Goal: Task Accomplishment & Management: Complete application form

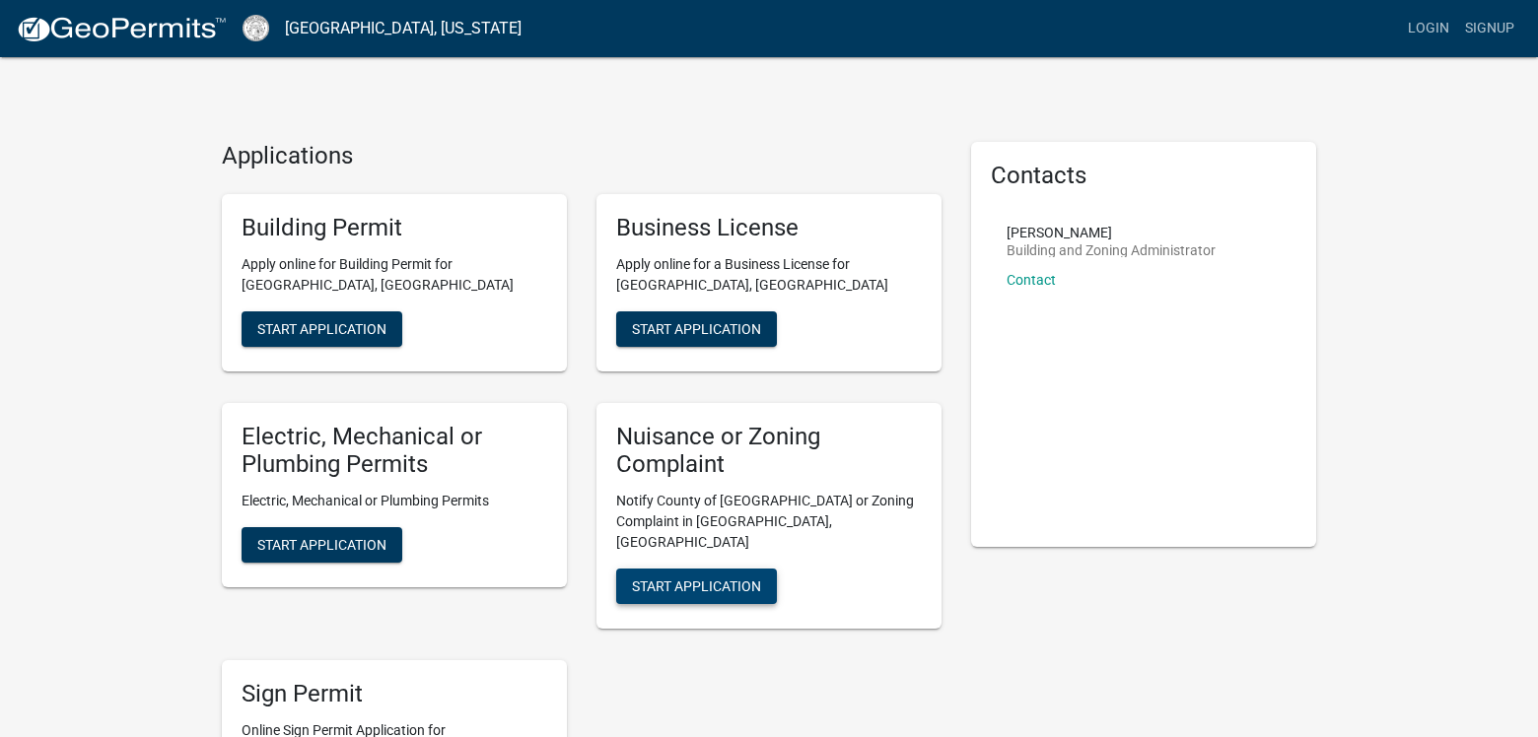
click at [693, 579] on span "Start Application" at bounding box center [696, 587] width 129 height 16
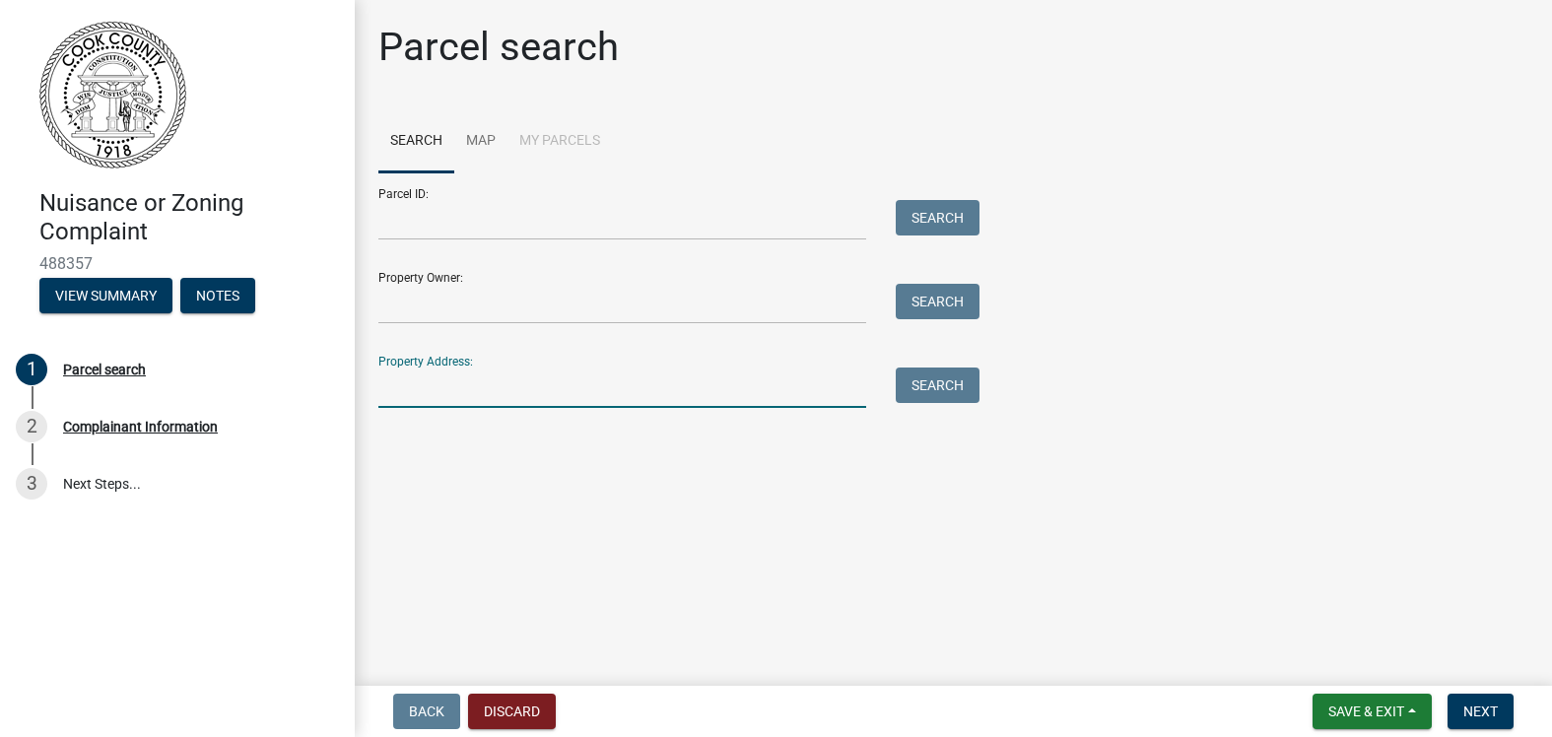
click at [573, 377] on input "Property Address:" at bounding box center [623, 388] width 488 height 40
type input "414 Birch"
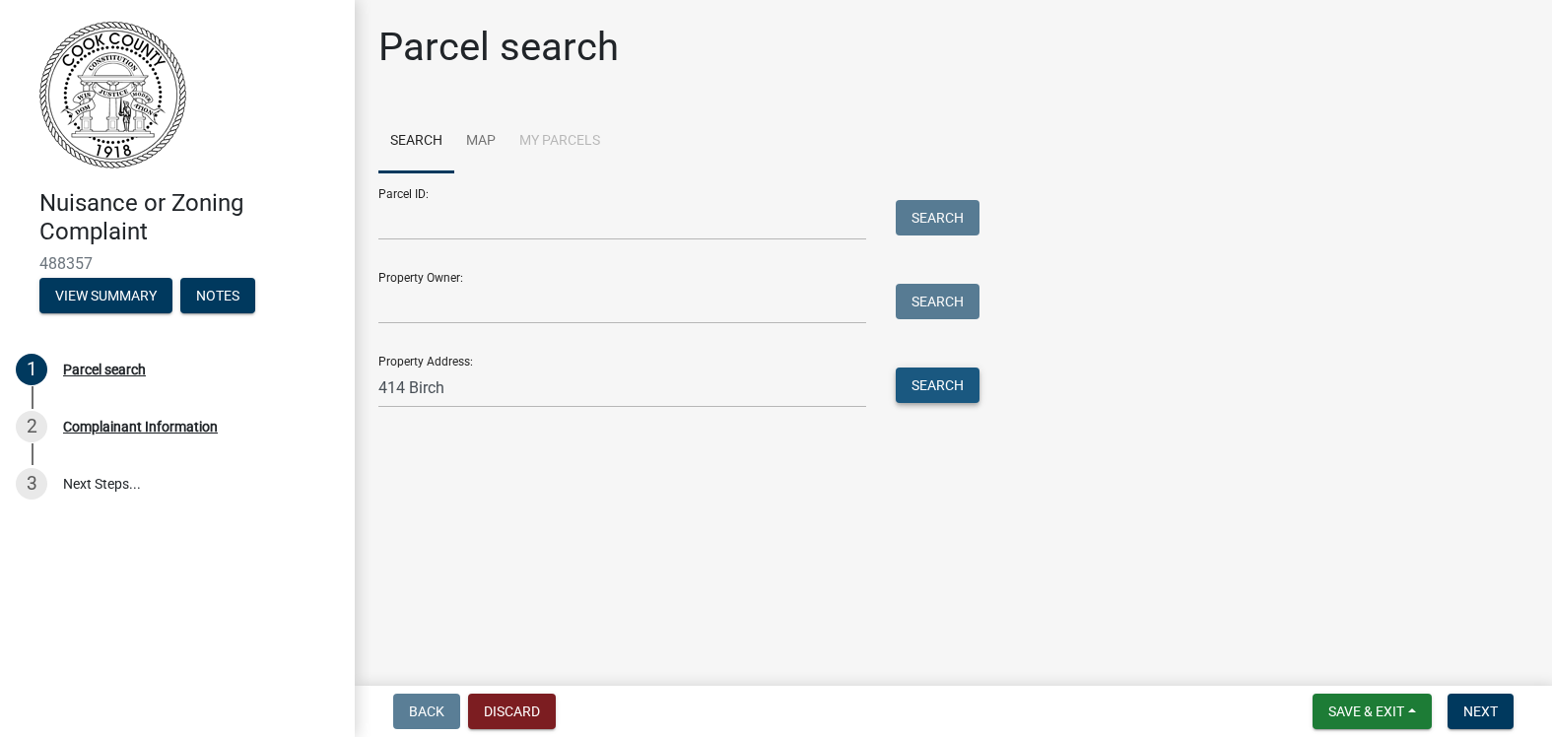
click at [953, 385] on button "Search" at bounding box center [938, 385] width 84 height 35
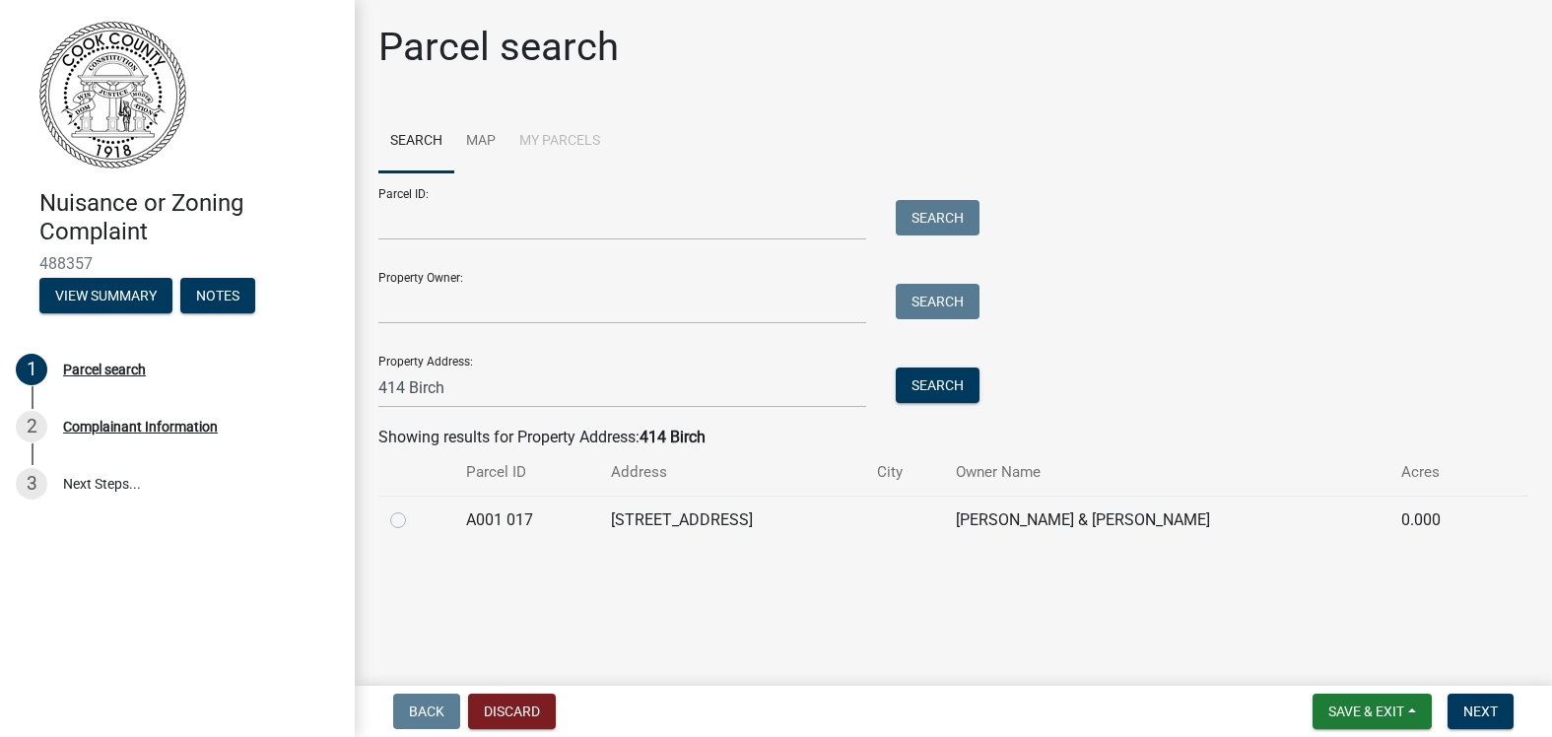
click at [414, 509] on label at bounding box center [414, 509] width 0 height 0
click at [414, 521] on 017 "radio" at bounding box center [420, 515] width 13 height 13
radio 017 "true"
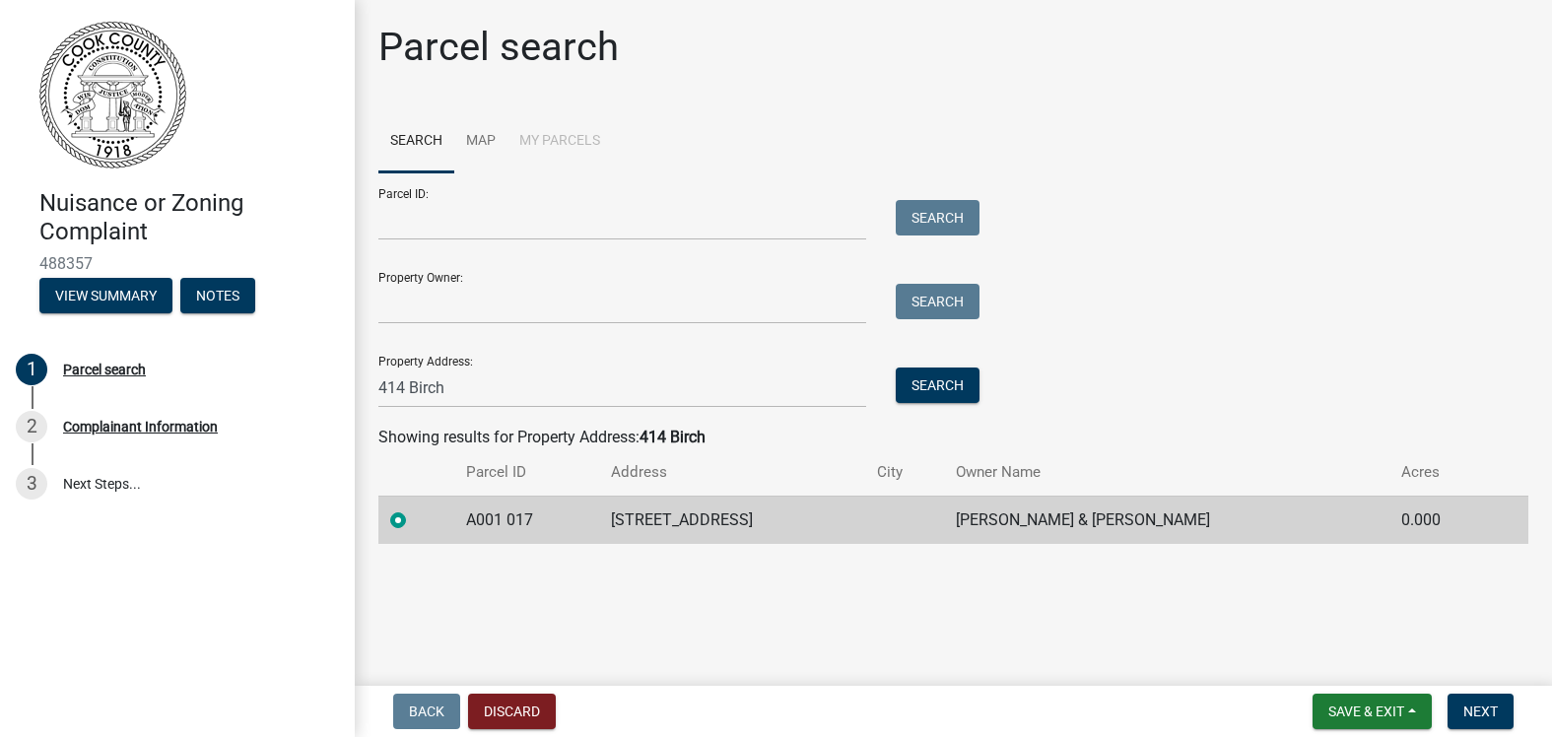
click at [717, 522] on td "[STREET_ADDRESS]" at bounding box center [731, 520] width 265 height 48
click at [635, 597] on main "Parcel search Search Map My Parcels Parcel ID: Search Property Owner: Search Pr…" at bounding box center [954, 339] width 1198 height 678
click at [1480, 709] on span "Next" at bounding box center [1481, 712] width 34 height 16
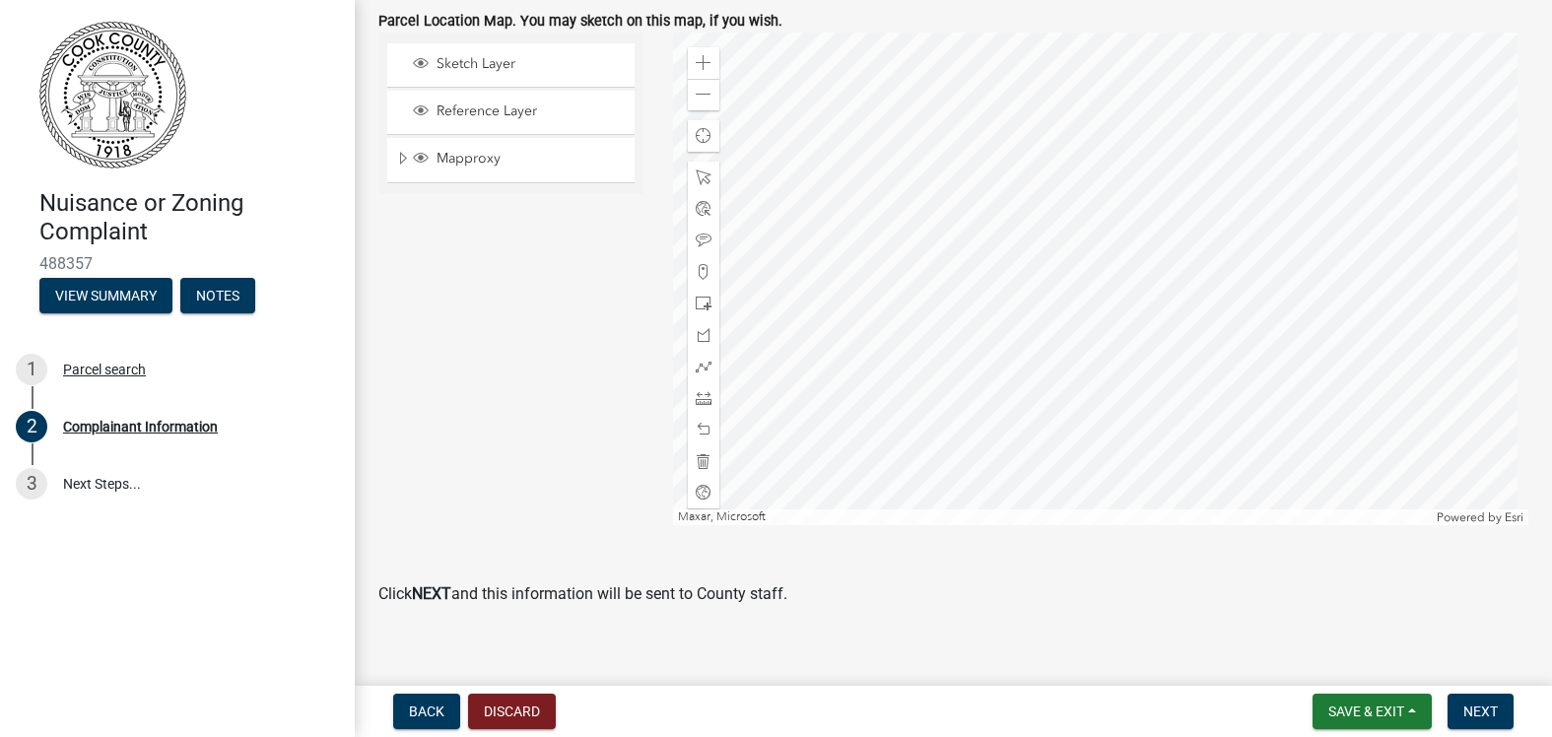
scroll to position [1487, 0]
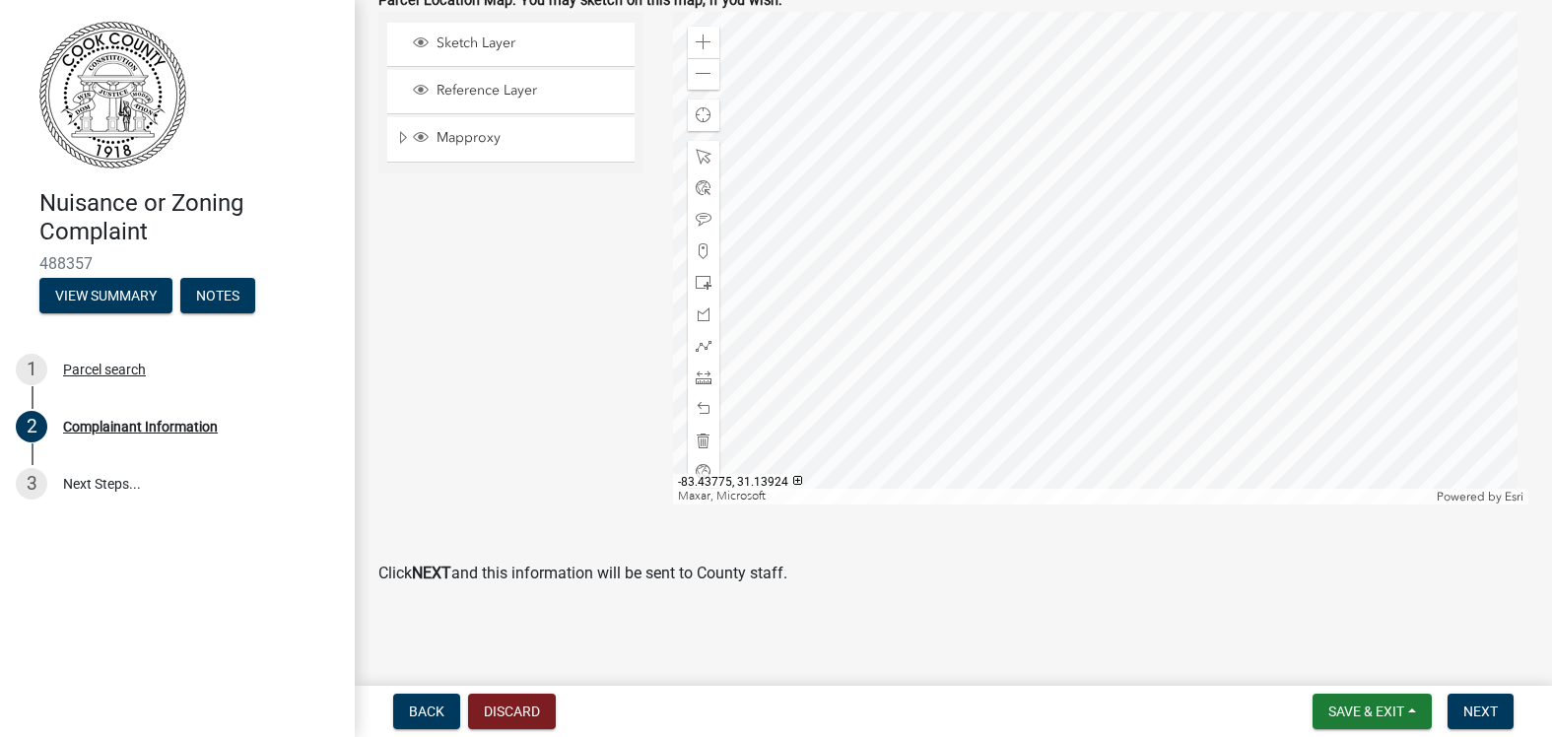
click at [1097, 257] on div at bounding box center [1101, 258] width 856 height 493
